Goal: Answer question/provide support

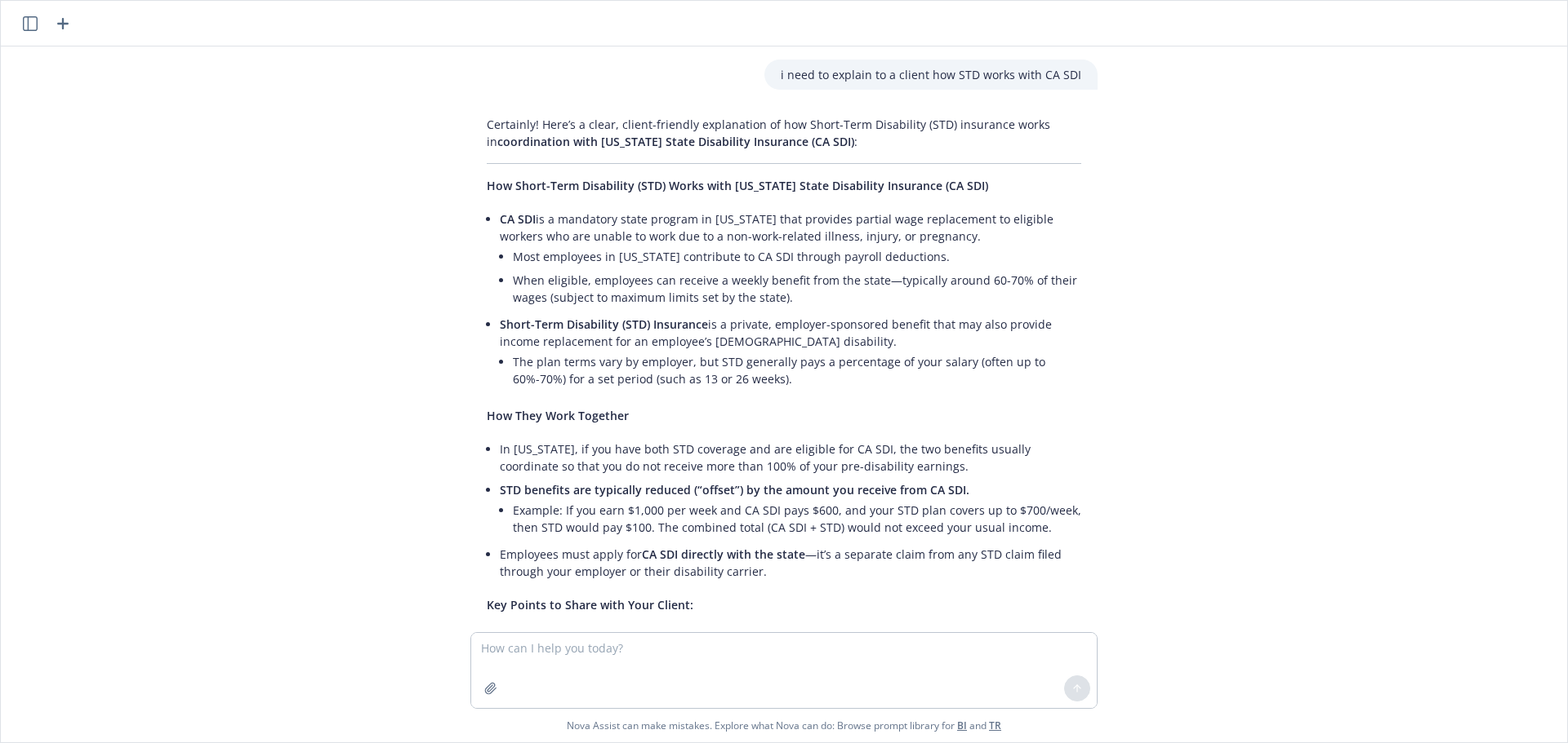
scroll to position [277, 0]
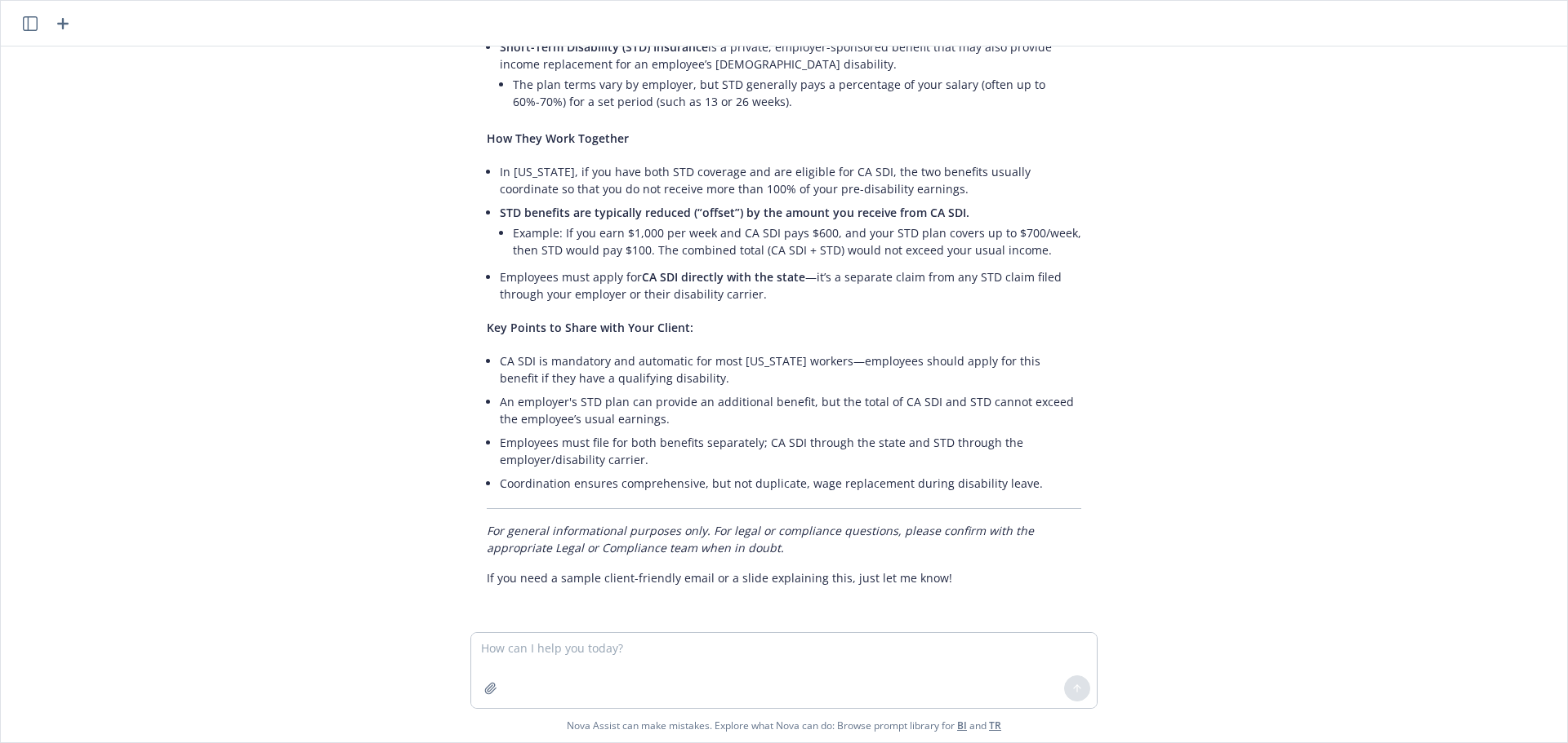
drag, startPoint x: 82, startPoint y: 332, endPoint x: 213, endPoint y: 257, distance: 151.0
click at [82, 332] on div "i need to explain to a client how STD works with CA SDI Certainly! Here’s a cle…" at bounding box center [784, 340] width 1566 height 586
